Goal: Check status: Check status

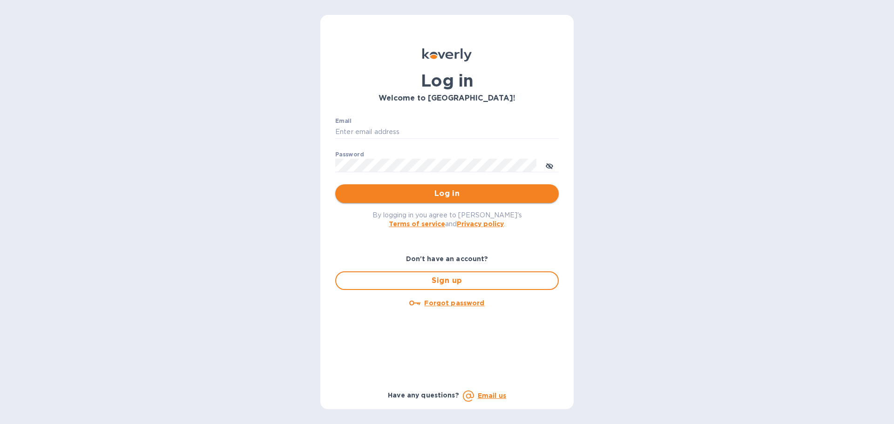
type input "syim@ulogusa.com"
click at [361, 196] on span "Log in" at bounding box center [447, 193] width 209 height 11
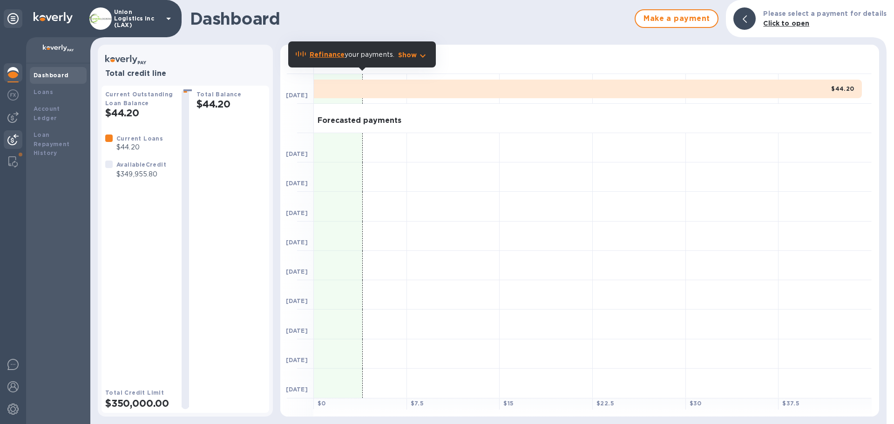
click at [19, 137] on div at bounding box center [13, 140] width 19 height 20
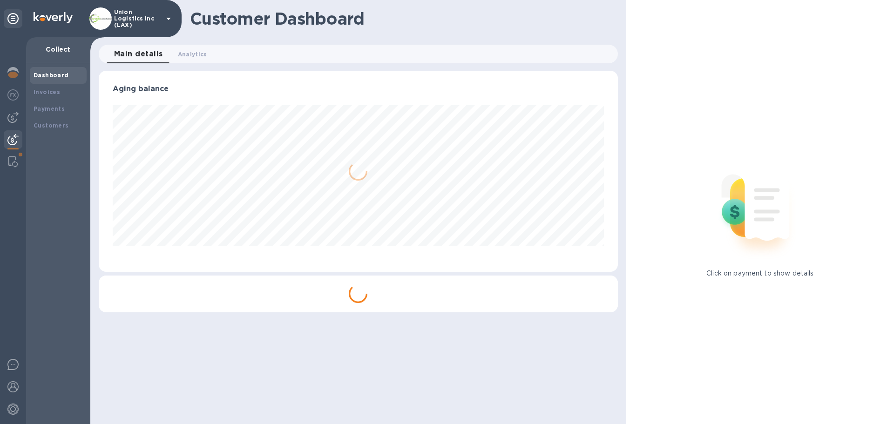
scroll to position [201, 519]
click at [54, 112] on div "Payments" at bounding box center [58, 108] width 49 height 9
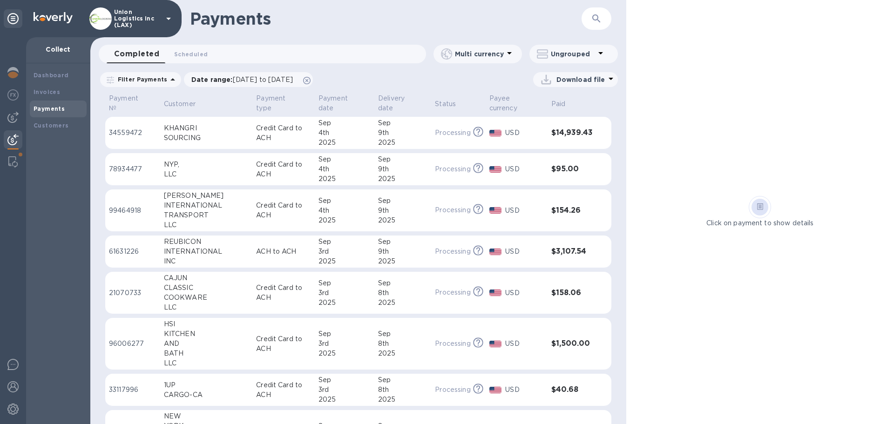
click at [252, 206] on td "Credit Card to ACH" at bounding box center [283, 210] width 62 height 42
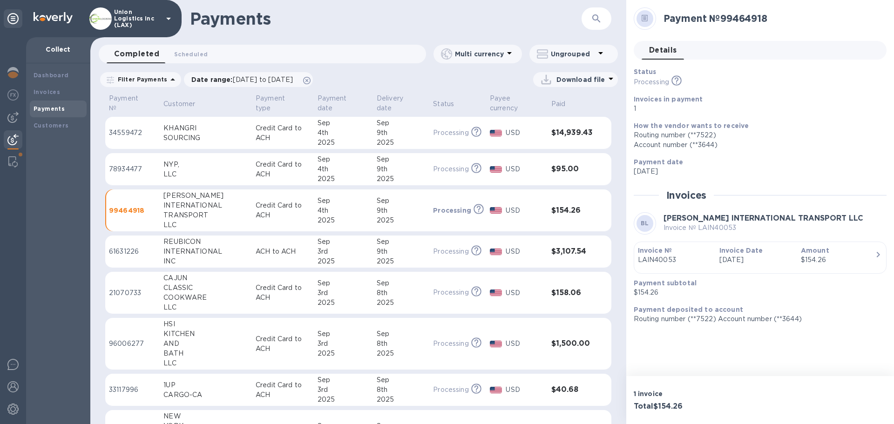
click at [269, 165] on p "Credit Card to ACH" at bounding box center [283, 170] width 54 height 20
